Goal: Find specific page/section: Locate a particular part of the current website

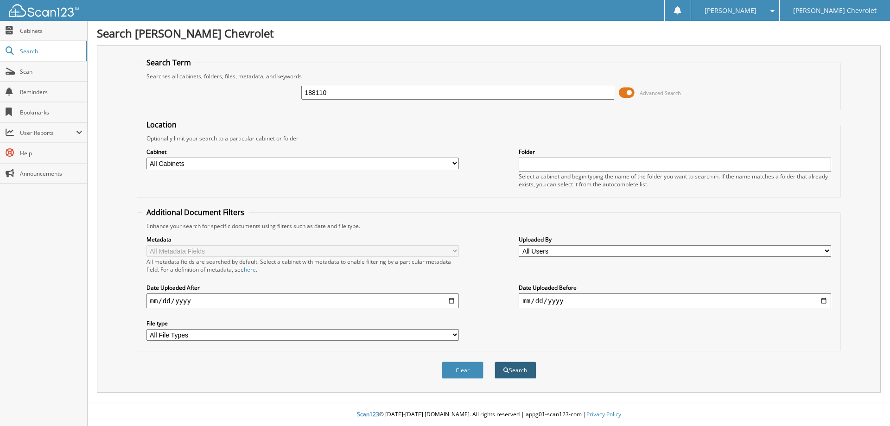
type input "188110"
click at [520, 368] on button "Search" at bounding box center [516, 370] width 42 height 17
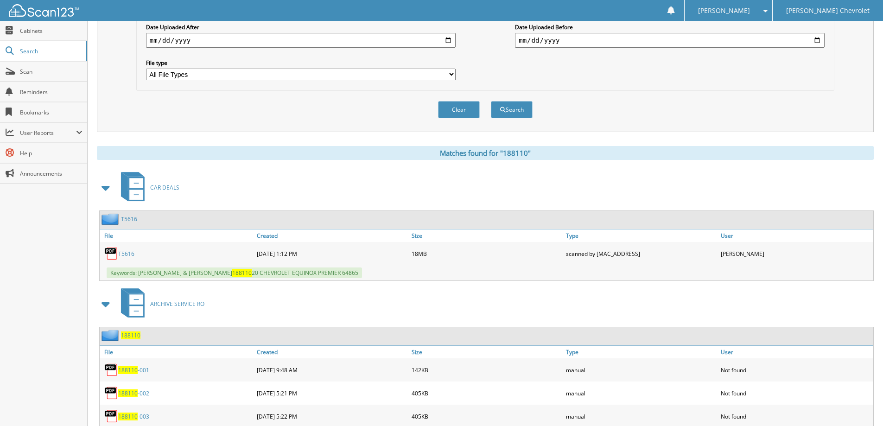
scroll to position [278, 0]
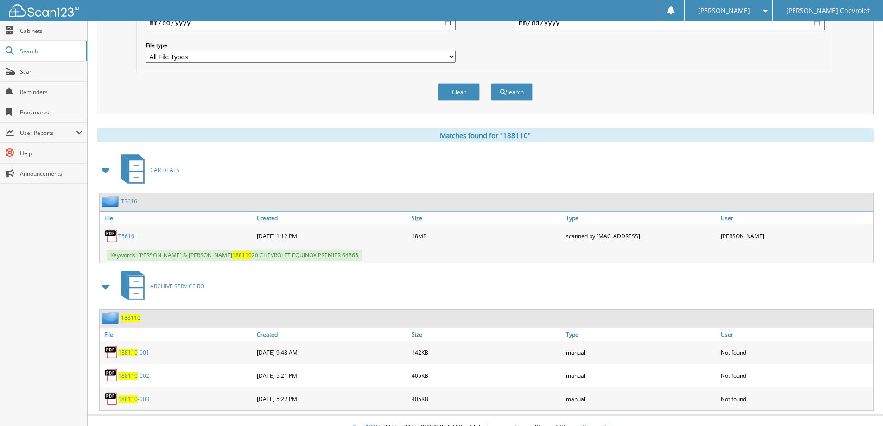
click at [124, 236] on link "T5616" at bounding box center [126, 236] width 16 height 8
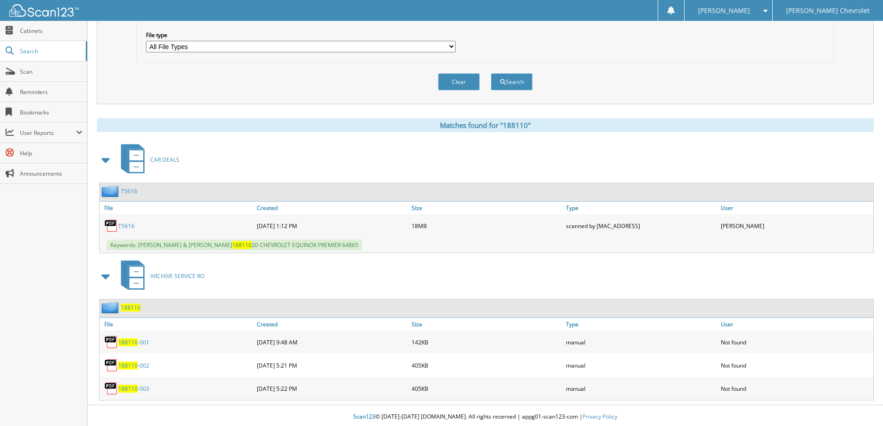
scroll to position [291, 0]
